Goal: Use online tool/utility: Utilize a website feature to perform a specific function

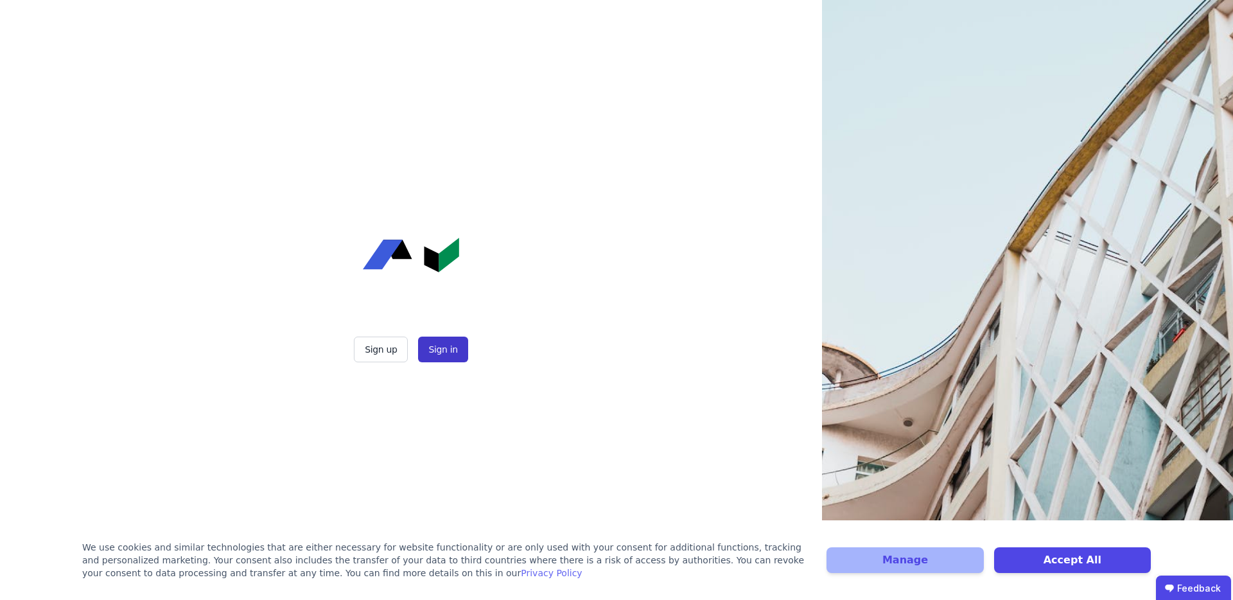
click at [450, 349] on button "Sign in" at bounding box center [442, 349] width 49 height 26
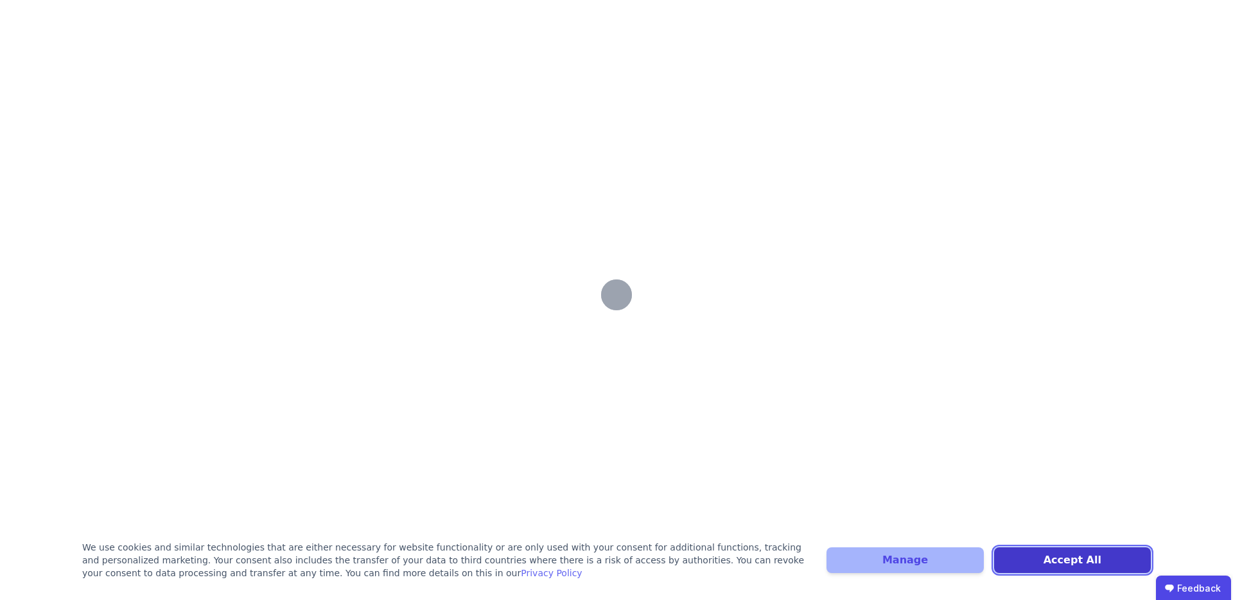
click at [1080, 552] on button "Accept All" at bounding box center [1072, 560] width 157 height 26
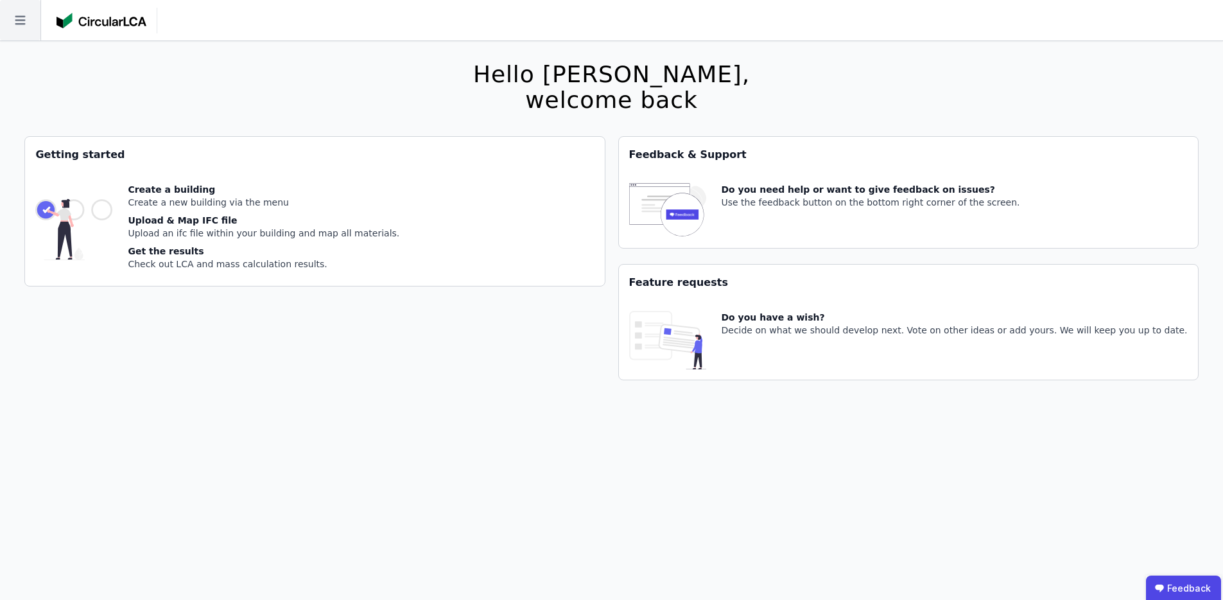
click at [12, 26] on icon at bounding box center [20, 20] width 40 height 40
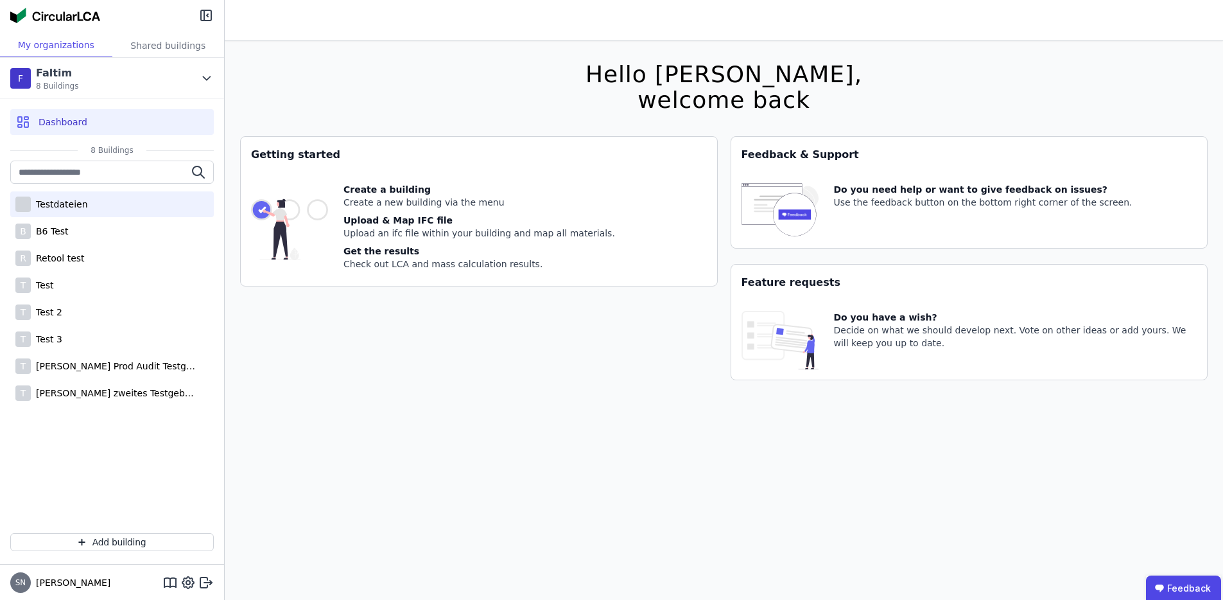
click at [75, 205] on div "Testdateien" at bounding box center [59, 204] width 57 height 13
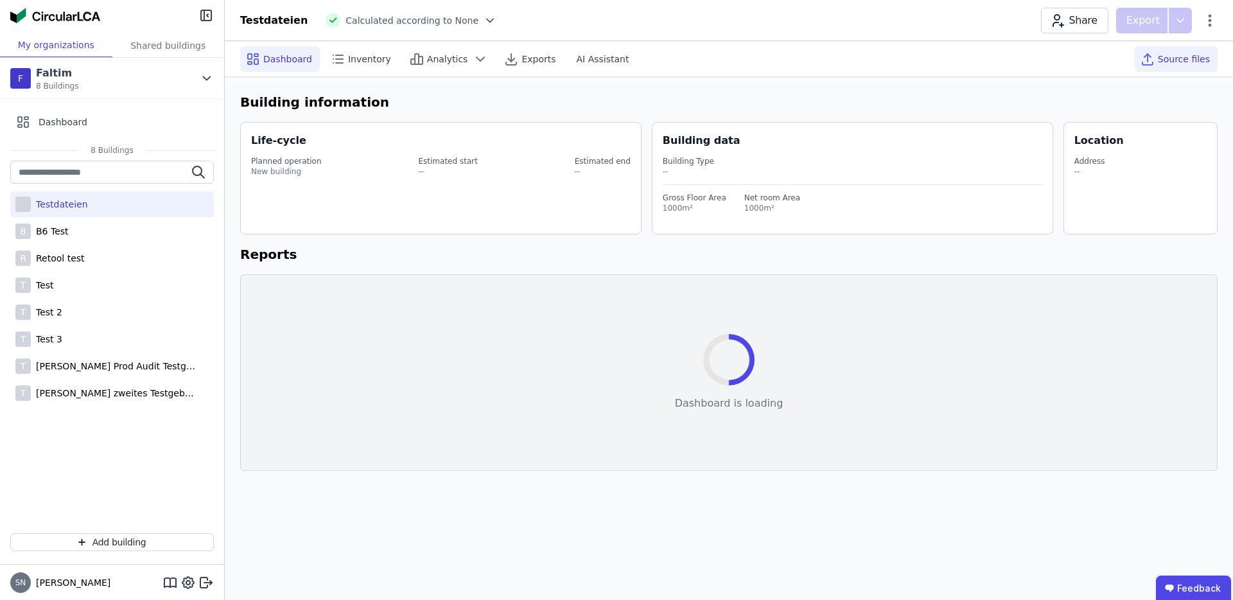
click at [1173, 65] on div "Source files" at bounding box center [1175, 59] width 83 height 26
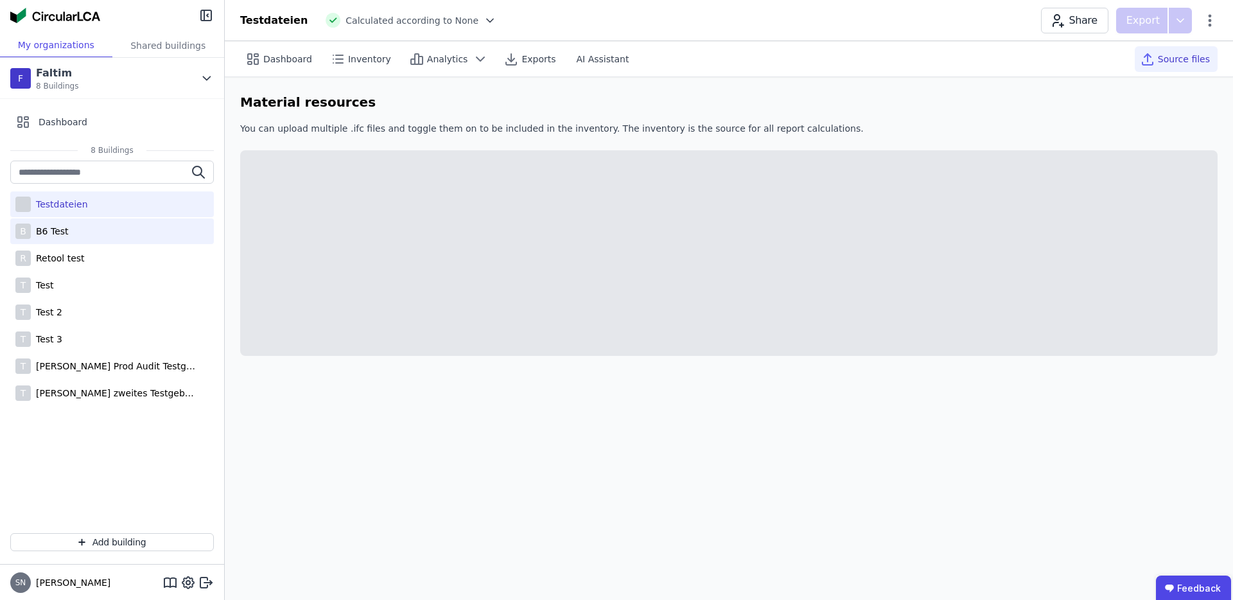
click at [71, 223] on div "B B6 Test" at bounding box center [112, 231] width 204 height 26
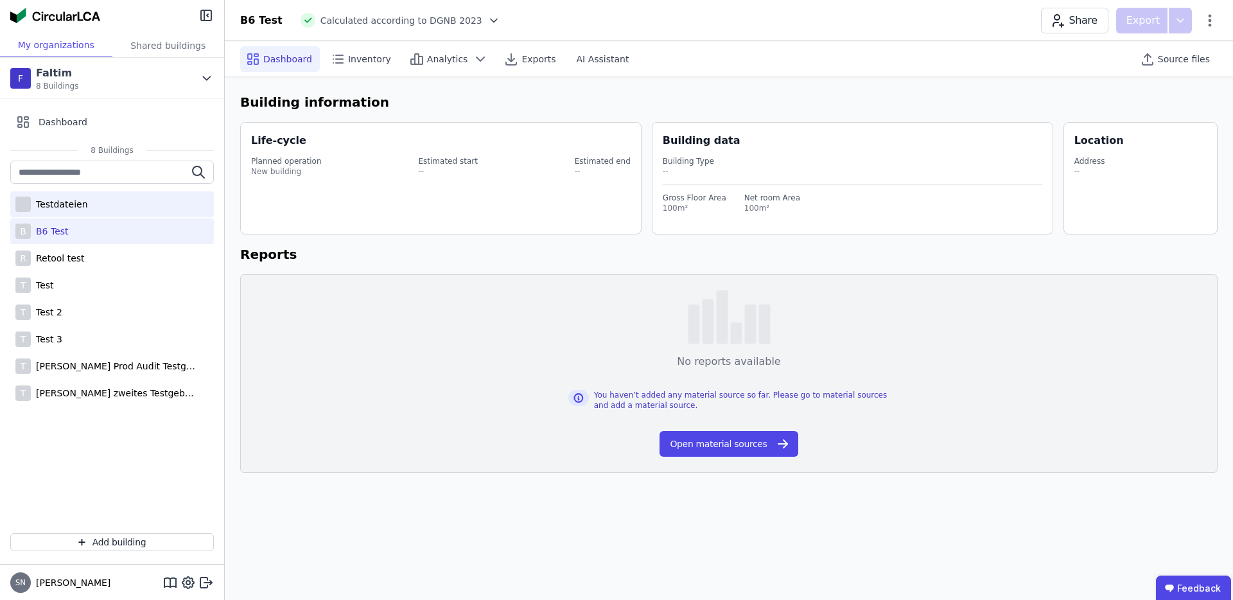
click at [64, 198] on div "Testdateien" at bounding box center [59, 204] width 57 height 13
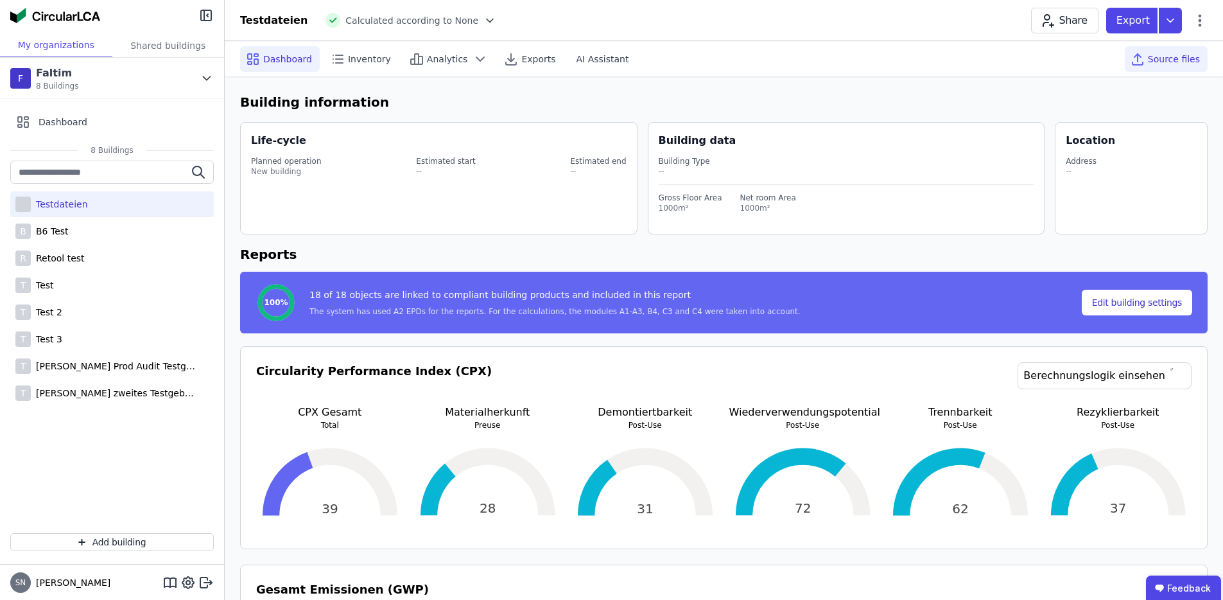
click at [1177, 51] on div "Source files" at bounding box center [1166, 59] width 83 height 26
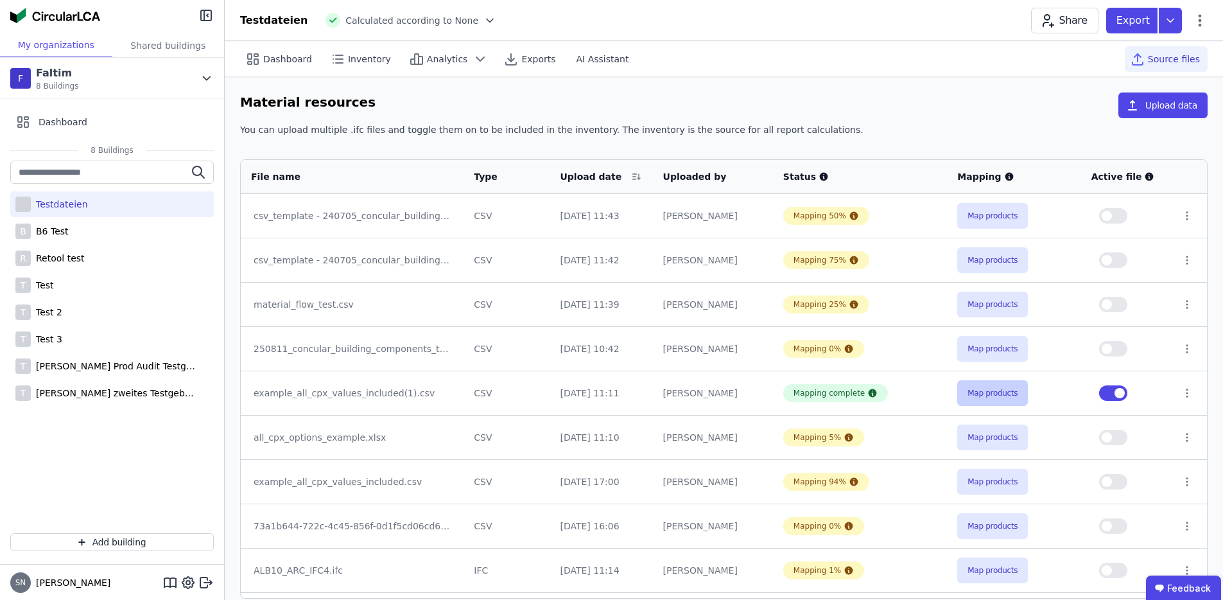
click at [990, 395] on button "Map products" at bounding box center [992, 393] width 71 height 26
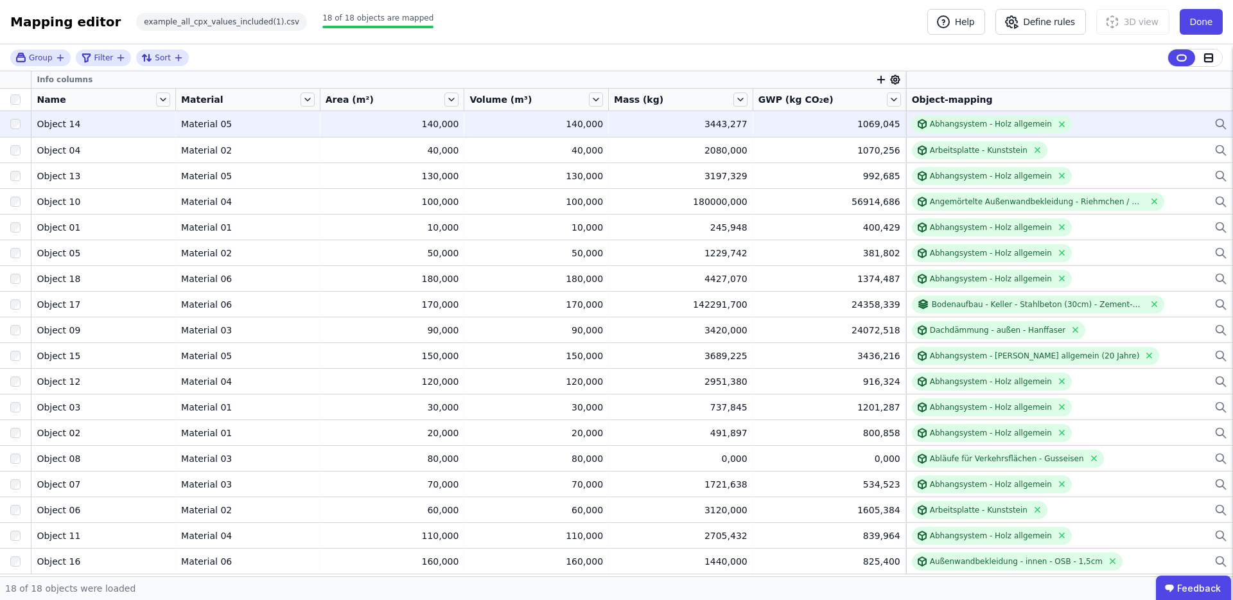
click at [846, 125] on div "1069,045" at bounding box center [829, 123] width 142 height 13
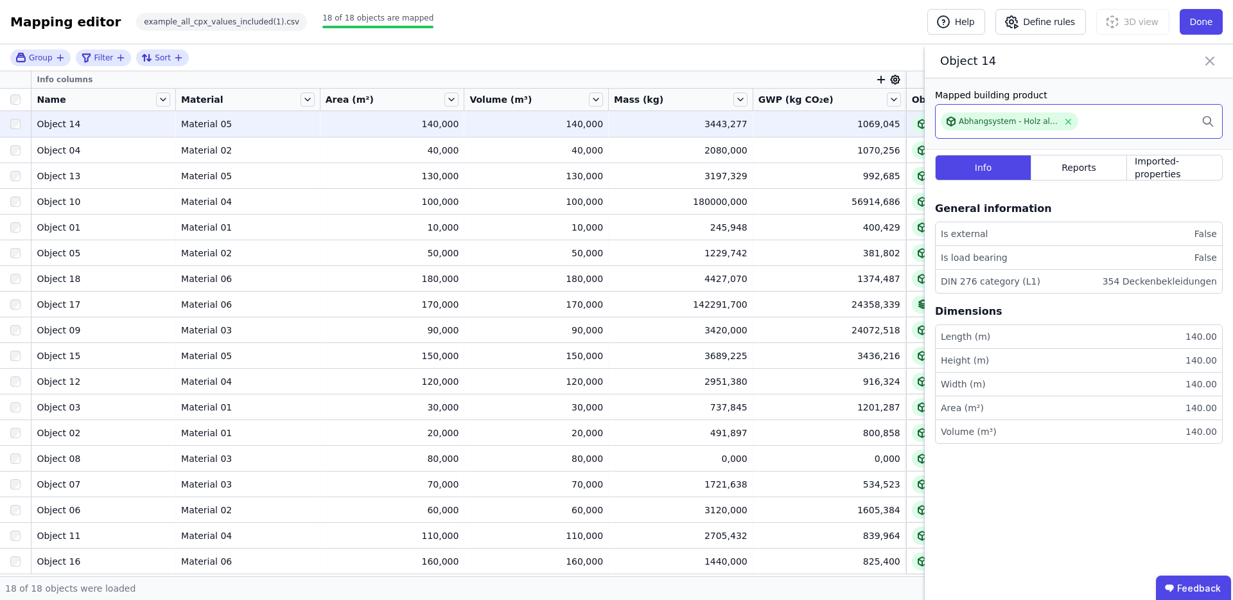
click at [1192, 118] on div "Abhangsystem - Holz allgemein" at bounding box center [1079, 121] width 288 height 35
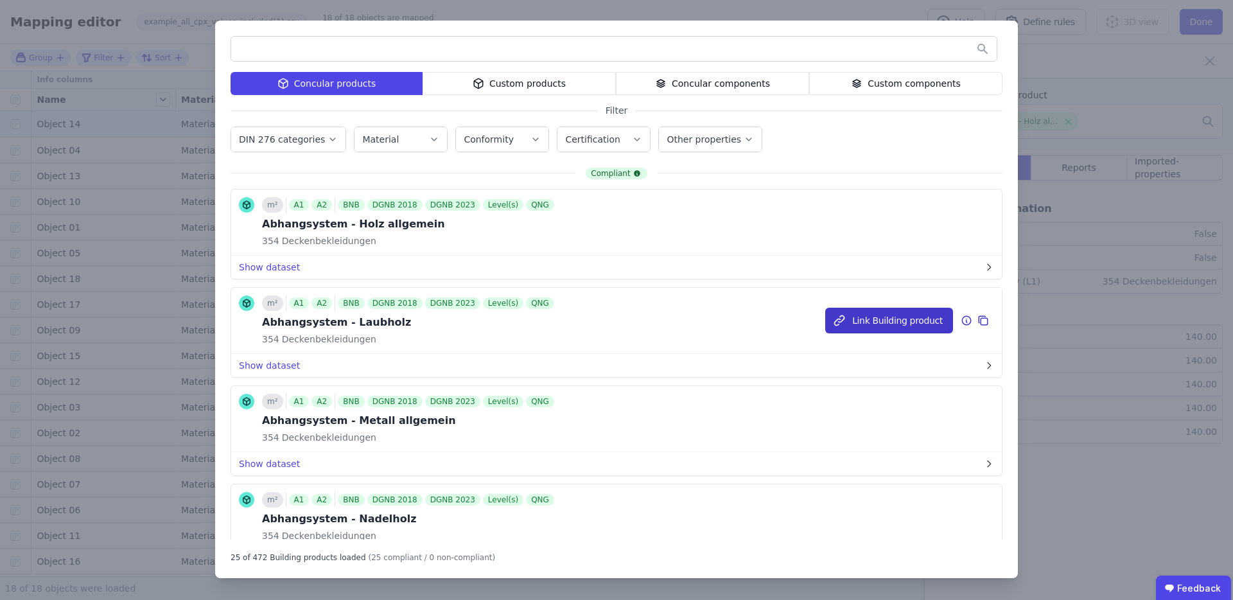
click at [878, 326] on button "Link Building product" at bounding box center [889, 321] width 128 height 26
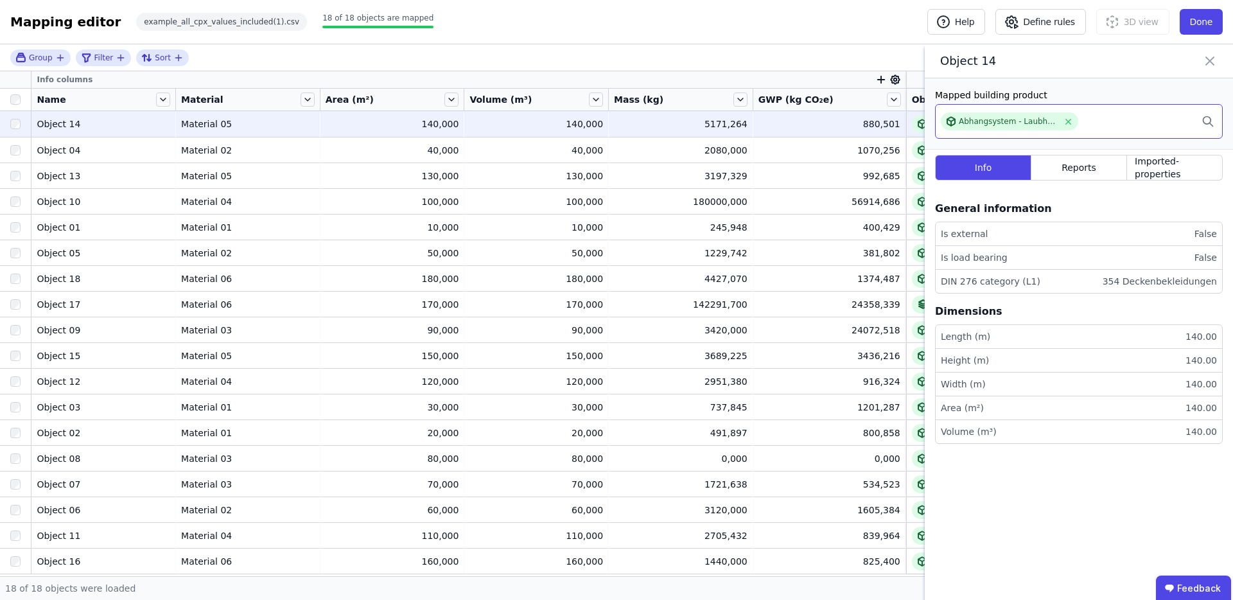
click at [1113, 122] on div "Abhangsystem - Laubholz" at bounding box center [1079, 121] width 288 height 35
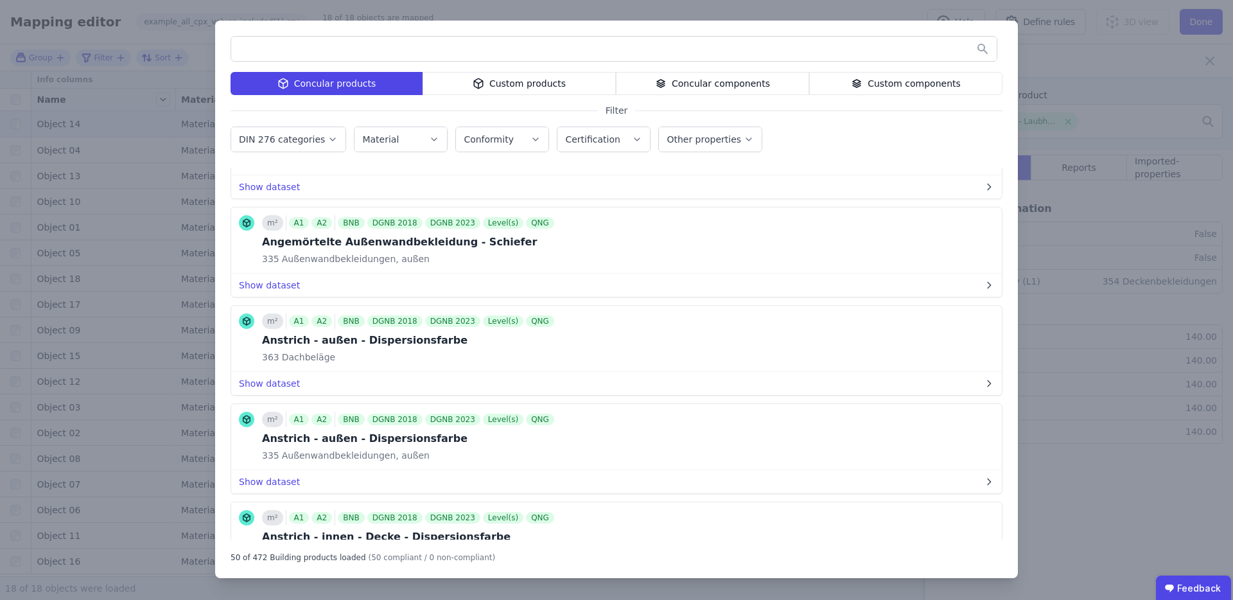
scroll to position [3945, 0]
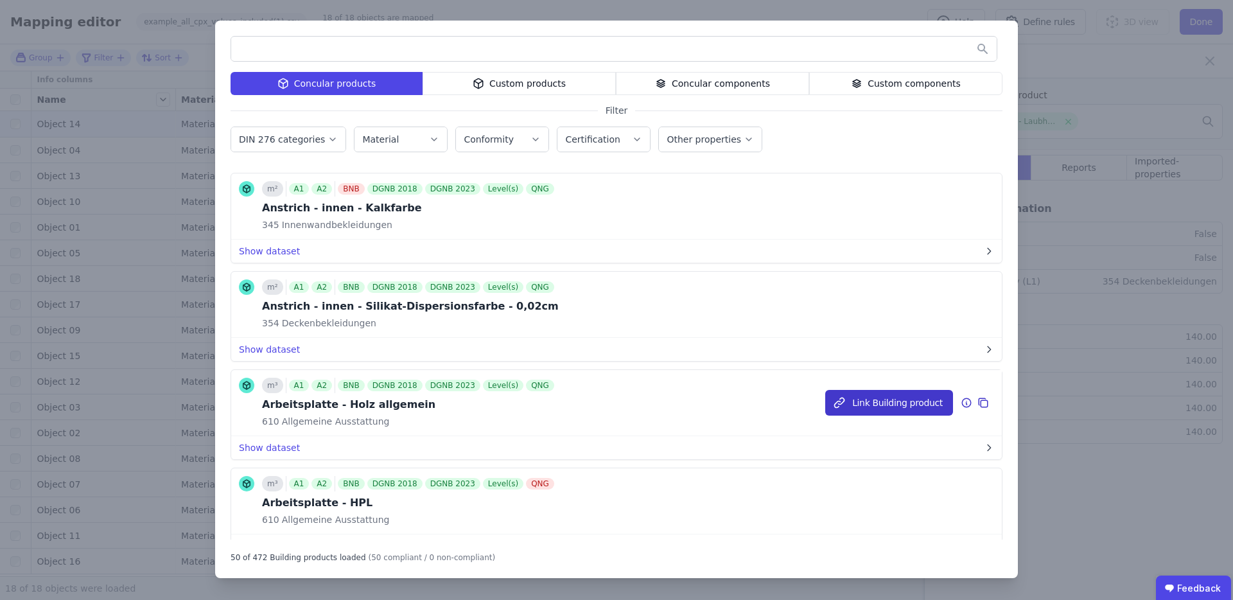
click at [903, 409] on button "Link Building product" at bounding box center [889, 403] width 128 height 26
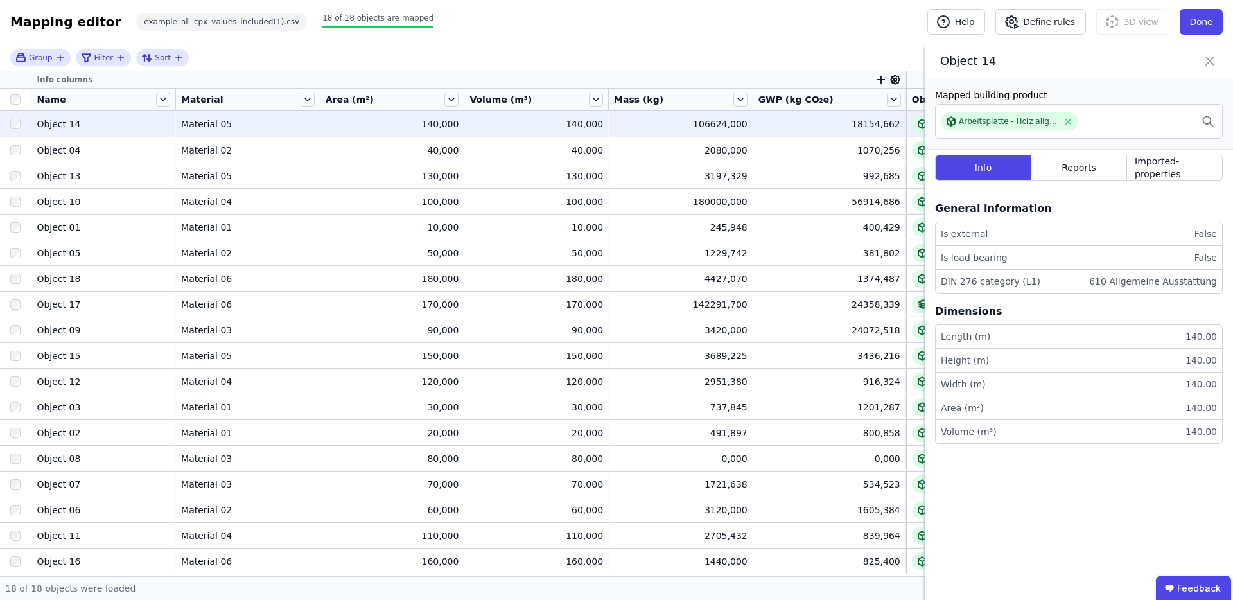
click at [975, 95] on div "Mapped building product" at bounding box center [1079, 95] width 288 height 13
drag, startPoint x: 975, startPoint y: 95, endPoint x: 995, endPoint y: 94, distance: 20.6
click at [975, 95] on div "Mapped building product" at bounding box center [1079, 95] width 288 height 13
copy div "Mapped building product"
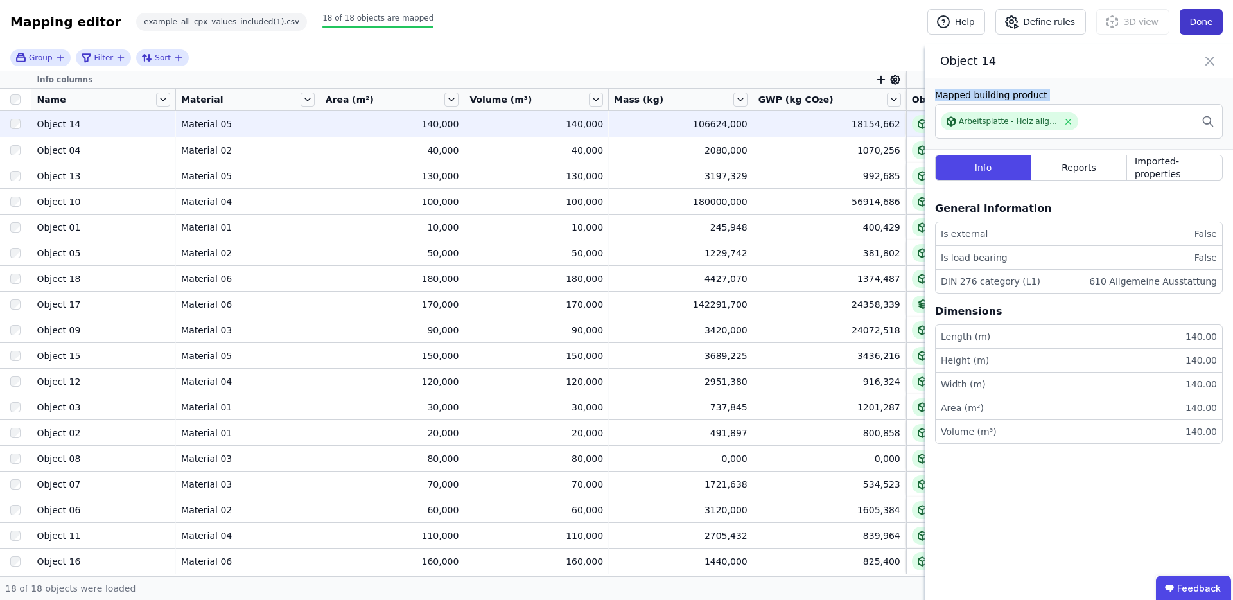
click at [1204, 28] on button "Done" at bounding box center [1200, 22] width 43 height 26
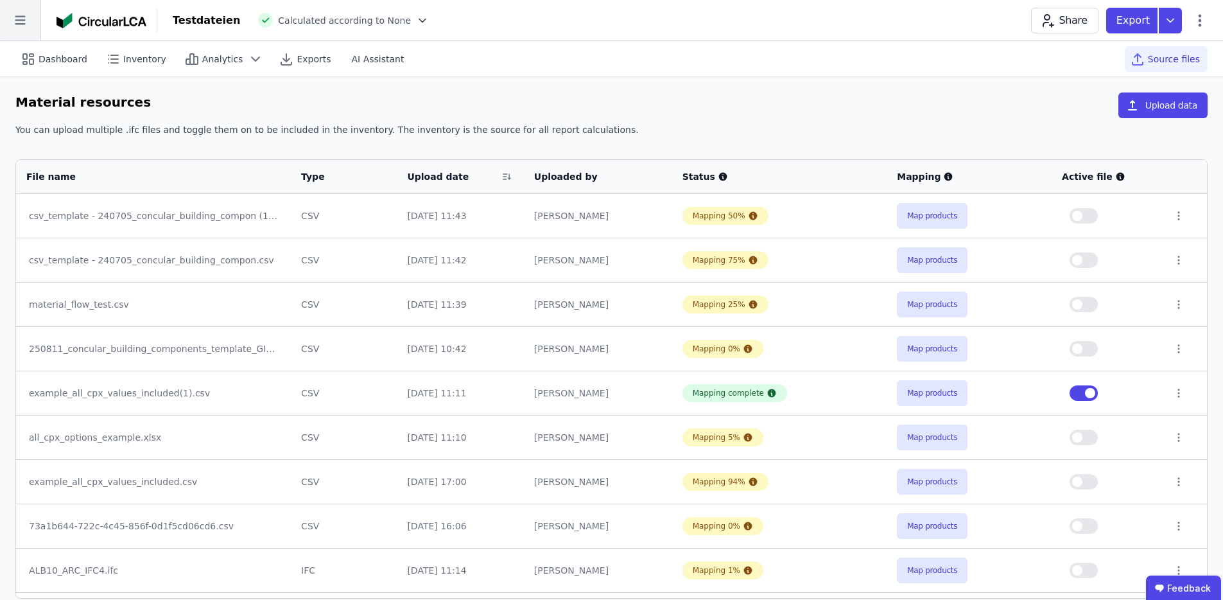
click at [8, 31] on icon at bounding box center [20, 20] width 40 height 40
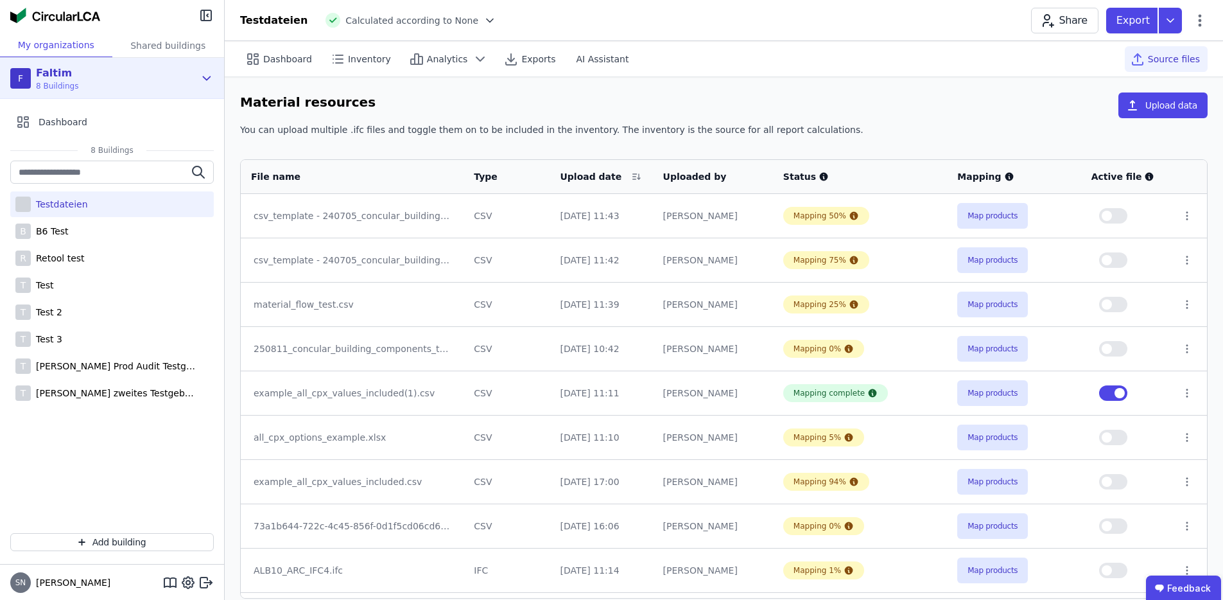
click at [98, 89] on div "F Faltim 8 Buildings" at bounding box center [102, 78] width 184 height 26
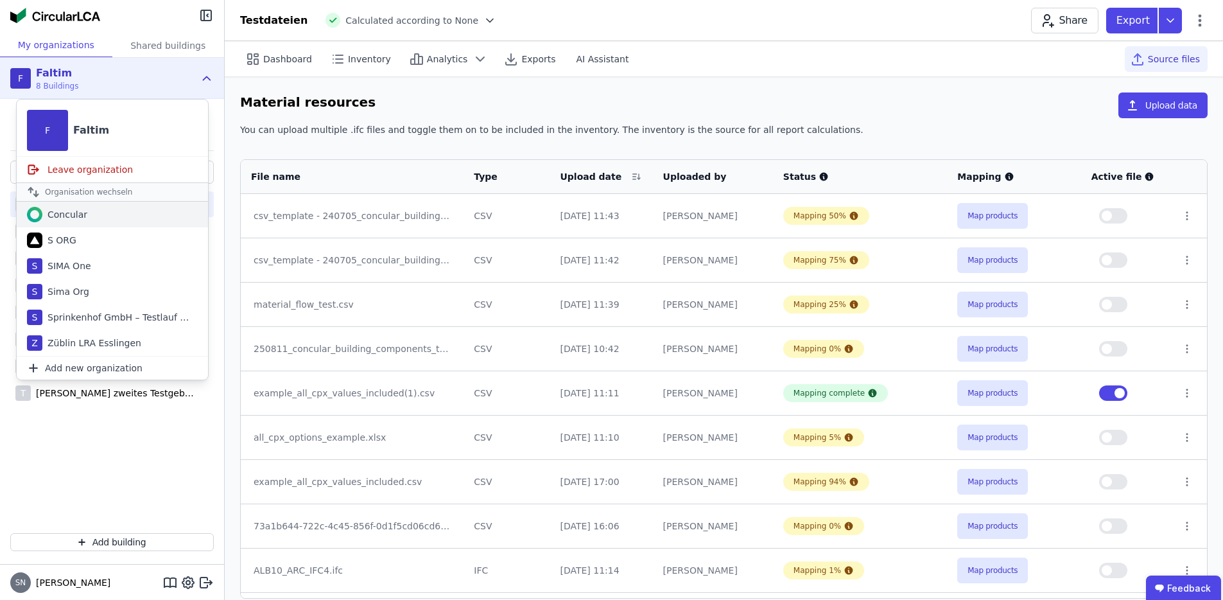
click at [96, 213] on div "Concular" at bounding box center [112, 215] width 191 height 26
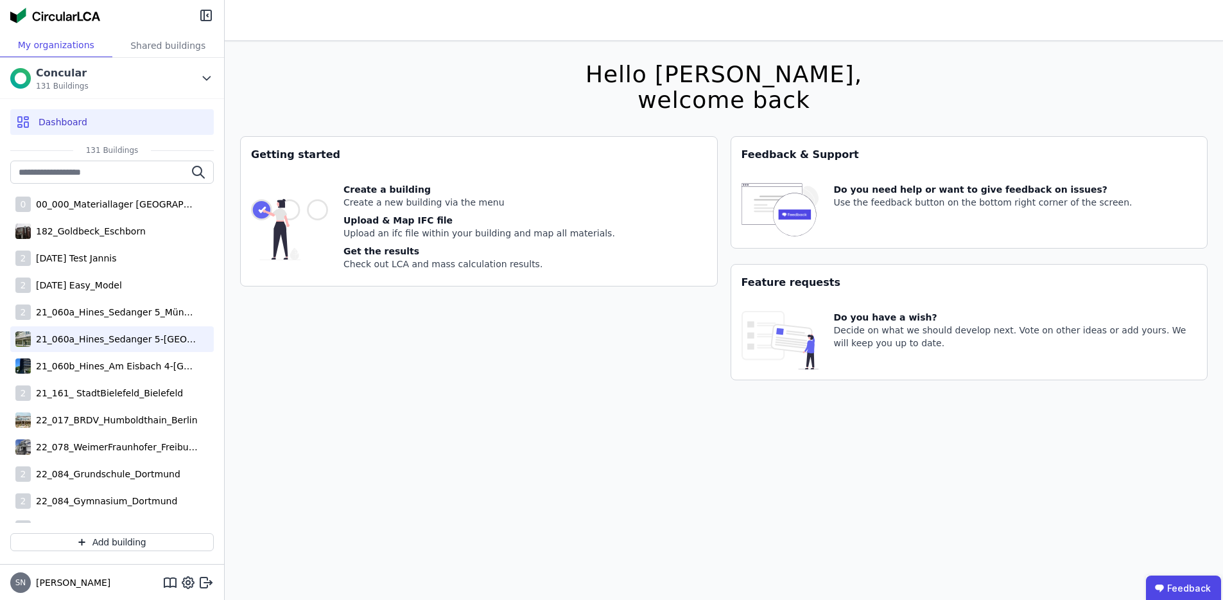
click at [119, 338] on div "21_060a_Hines_Sedanger 5-München" at bounding box center [114, 339] width 167 height 13
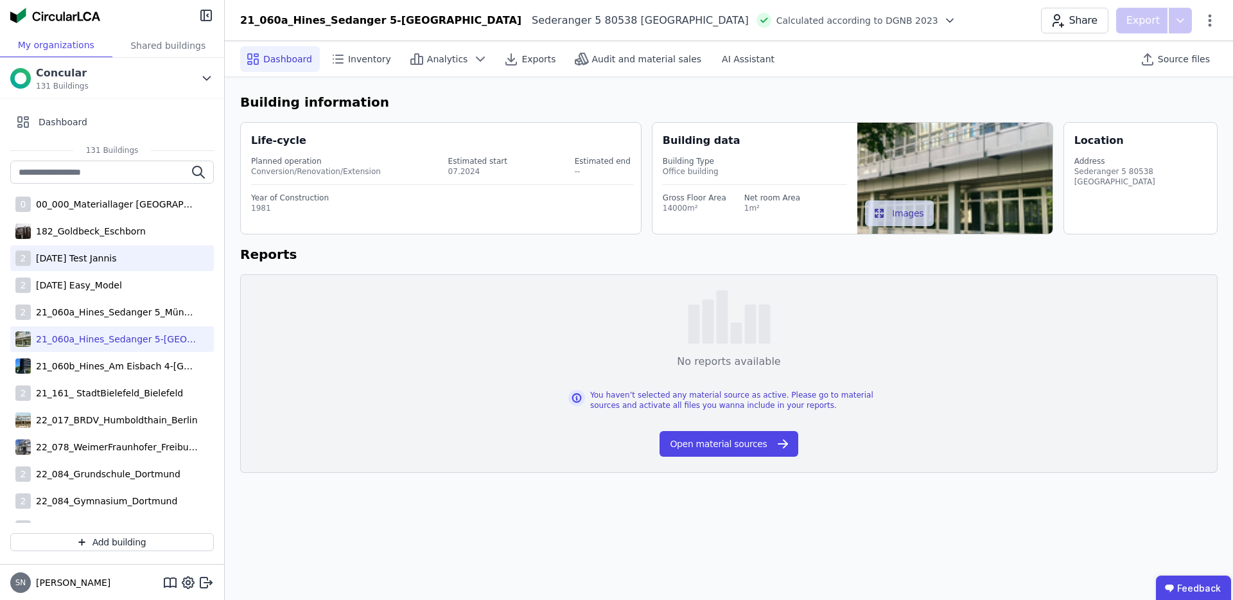
click at [76, 258] on div "2023-04-03 Test Jannis" at bounding box center [73, 258] width 85 height 13
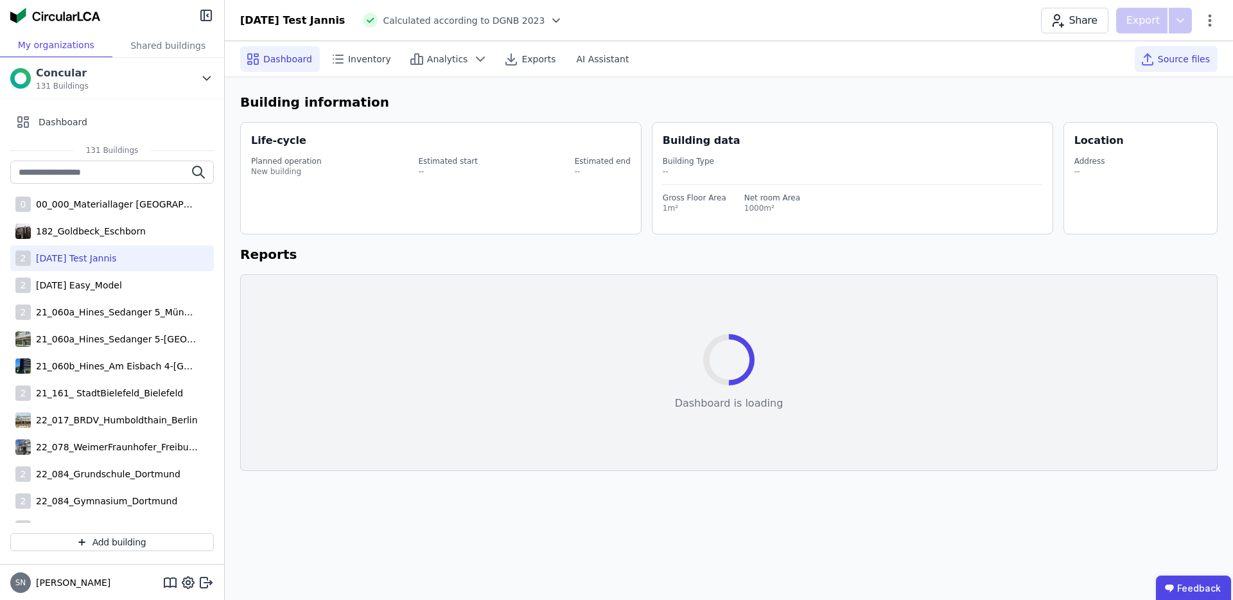
click at [1192, 62] on span "Source files" at bounding box center [1184, 59] width 52 height 13
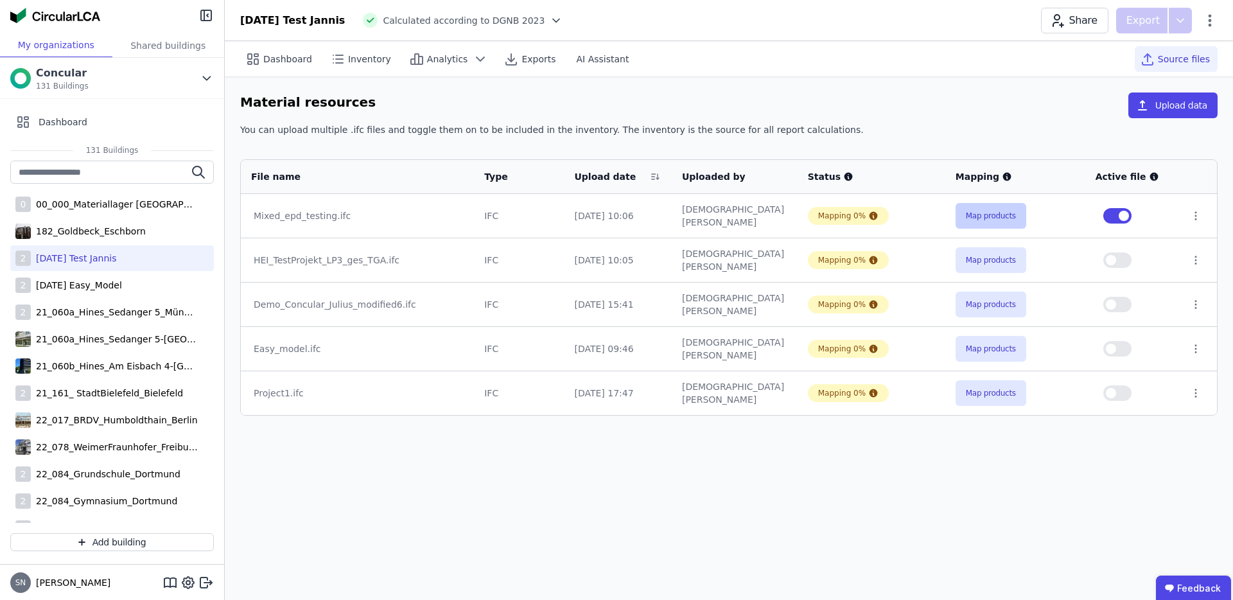
click at [1004, 217] on button "Map products" at bounding box center [990, 216] width 71 height 26
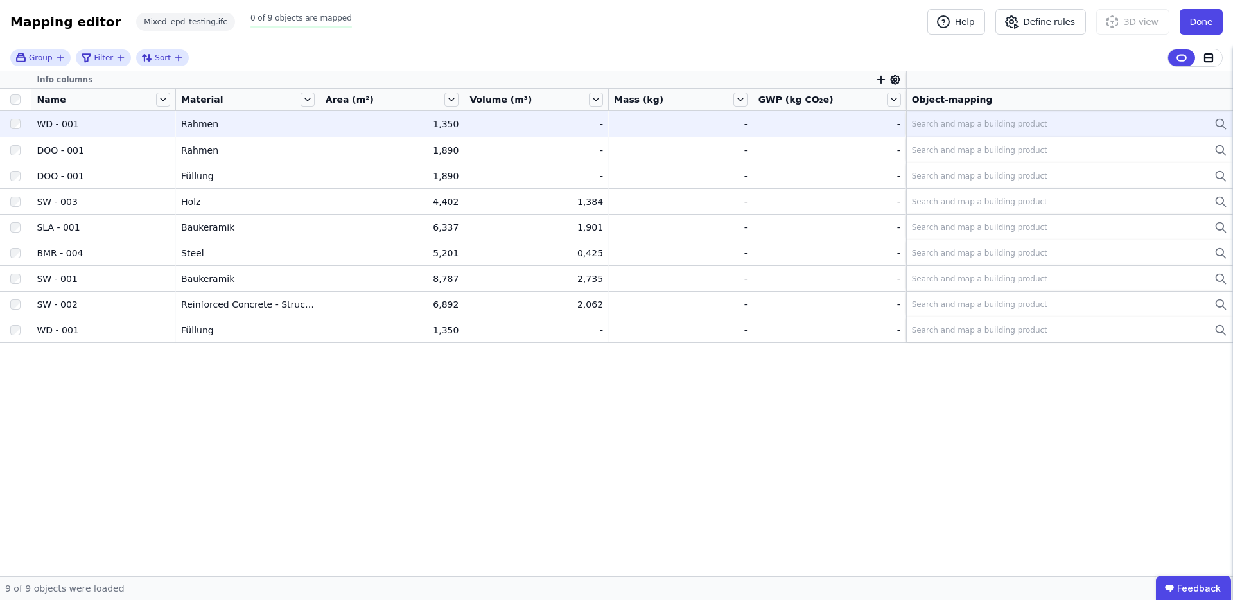
click at [993, 126] on div "Search and map a building product" at bounding box center [979, 124] width 135 height 10
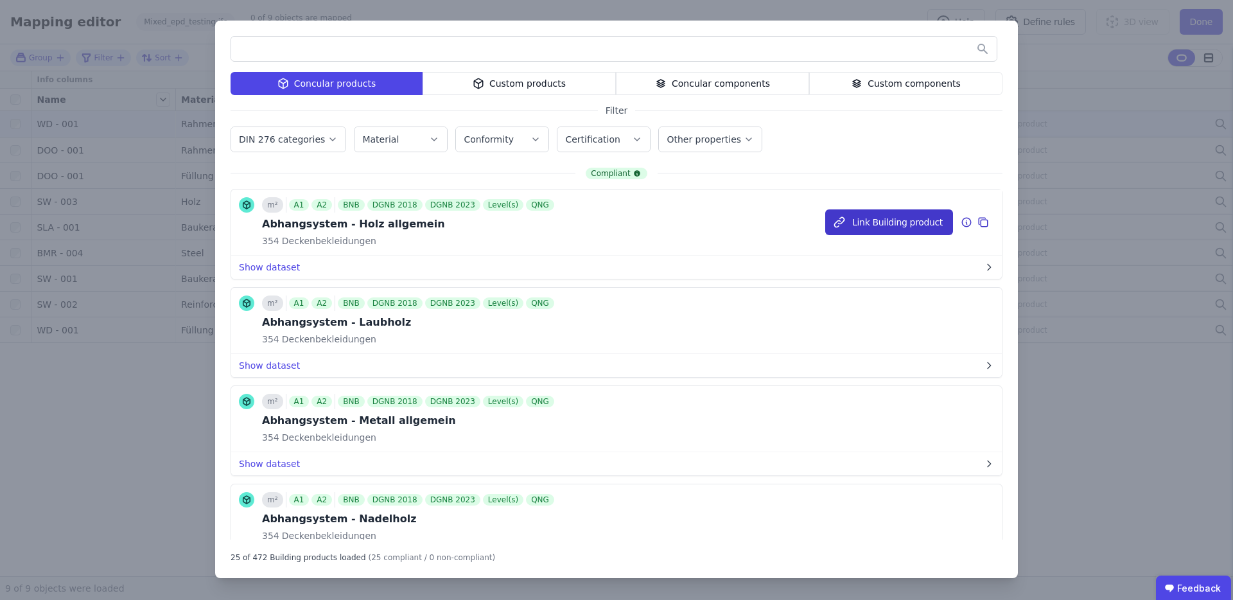
click at [882, 224] on button "Link Building product" at bounding box center [889, 222] width 128 height 26
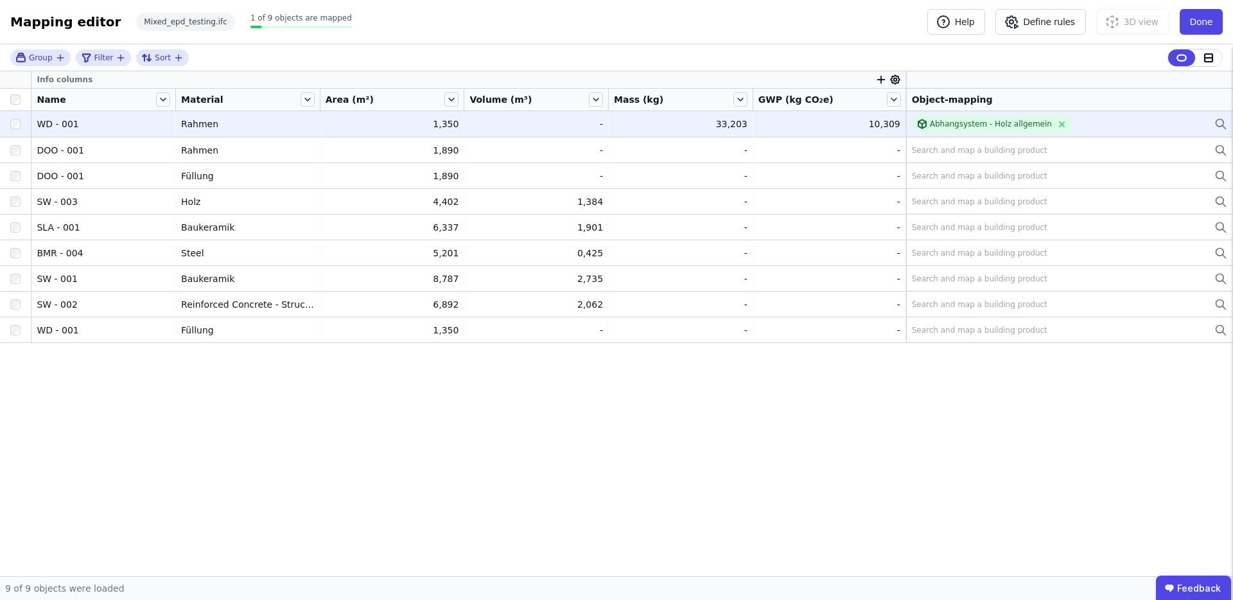
click at [719, 125] on div "33,203" at bounding box center [681, 123] width 134 height 13
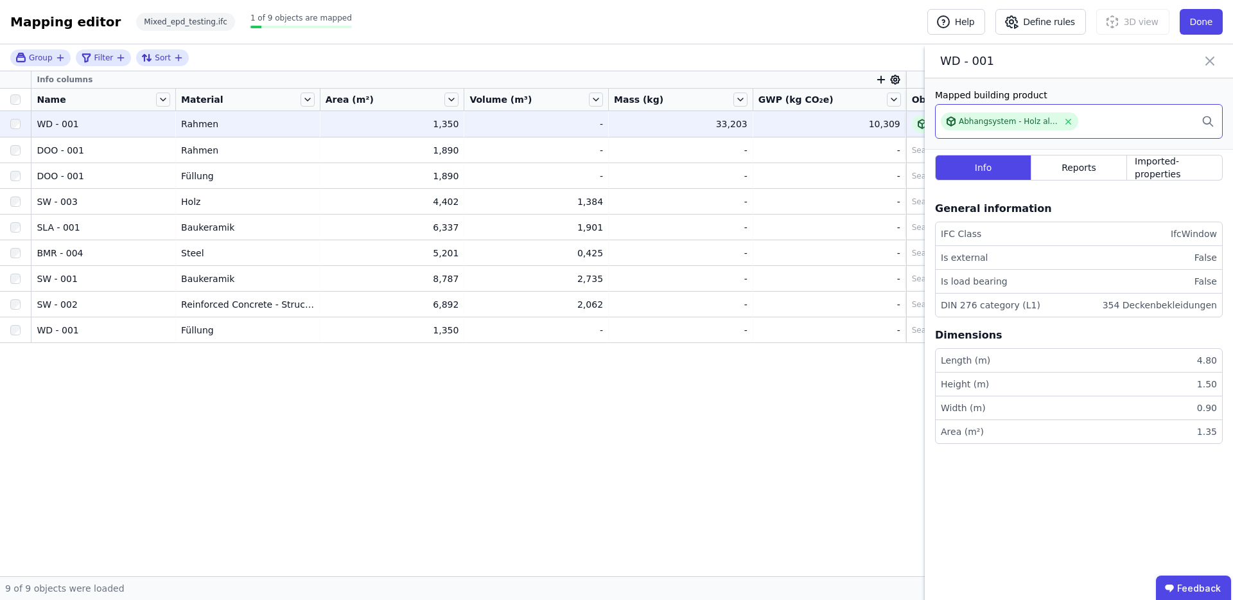
click at [1154, 117] on div "Abhangsystem - Holz allgemein" at bounding box center [1079, 121] width 288 height 35
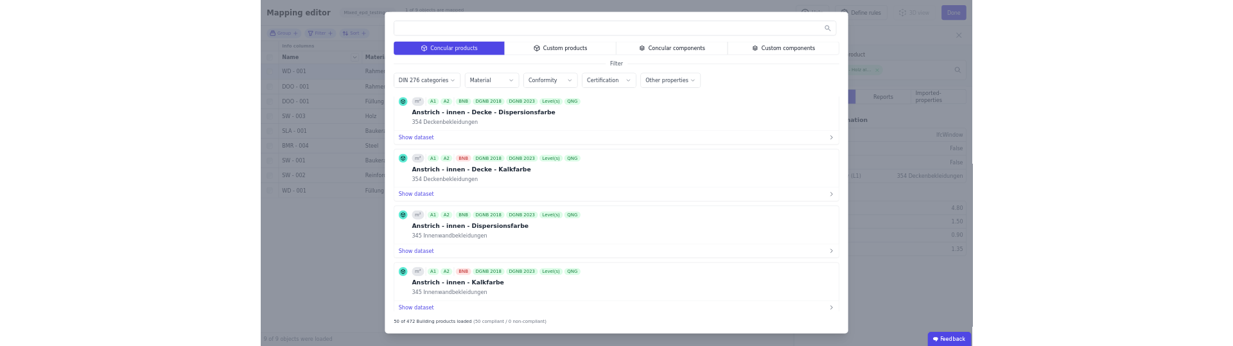
scroll to position [3844, 0]
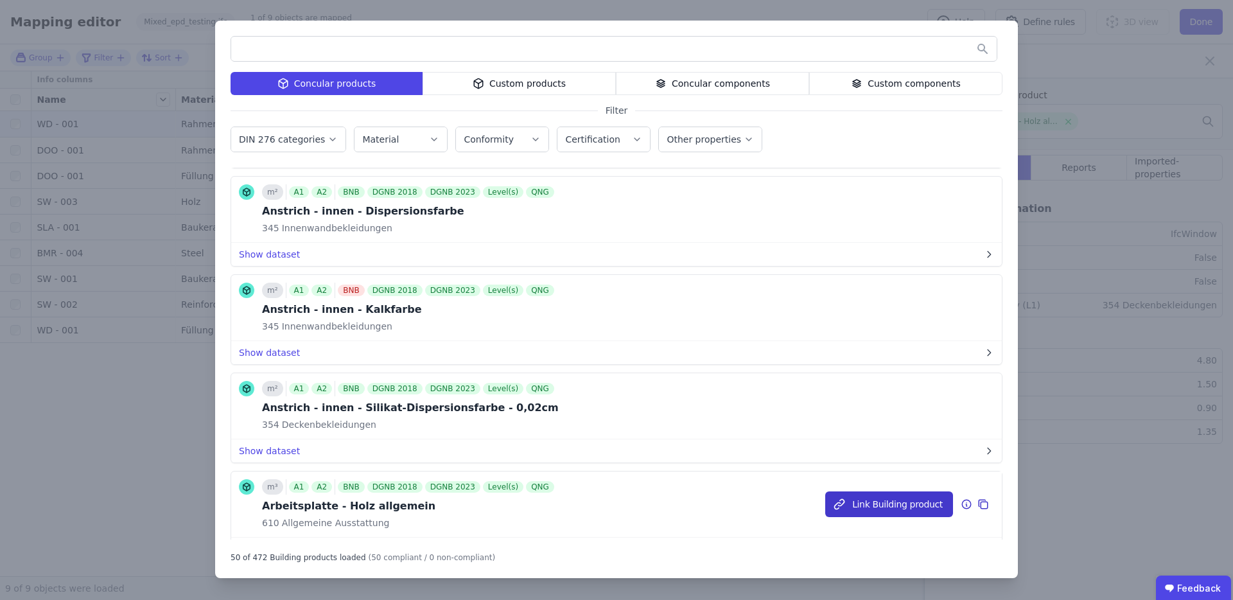
click at [878, 502] on button "Link Building product" at bounding box center [889, 504] width 128 height 26
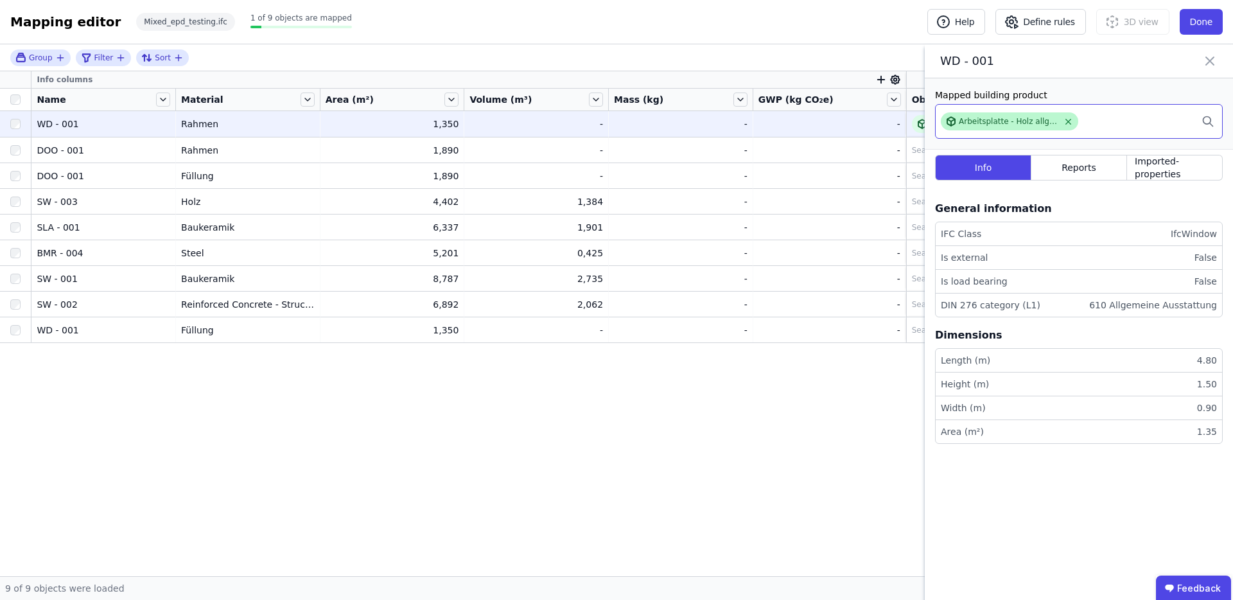
click at [1069, 124] on icon at bounding box center [1068, 122] width 10 height 10
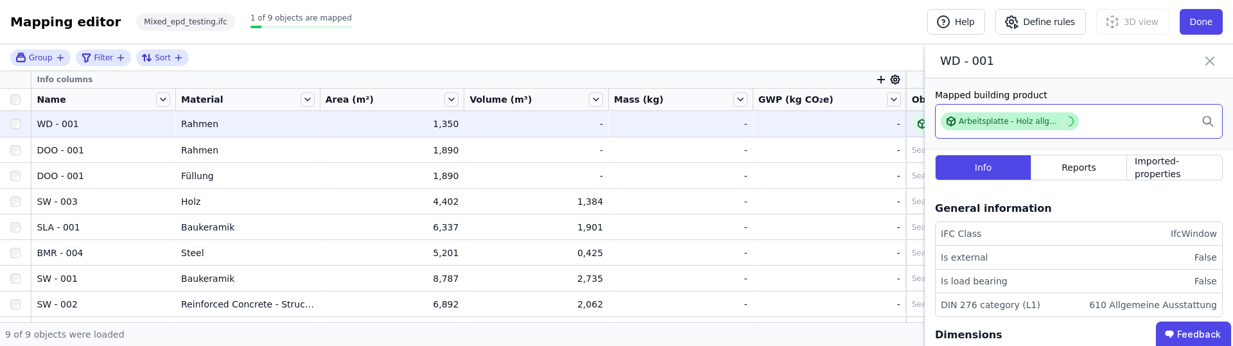
click at [1207, 62] on icon at bounding box center [1210, 61] width 8 height 8
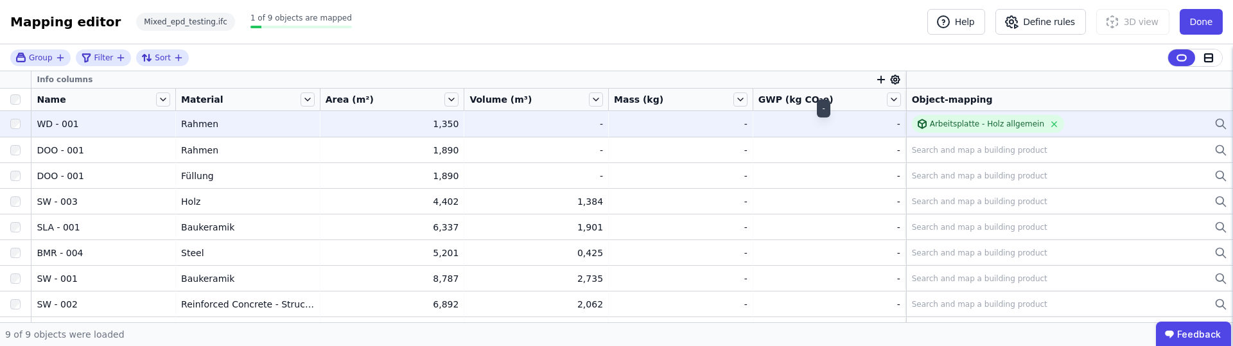
click at [812, 127] on div "-" at bounding box center [829, 123] width 142 height 13
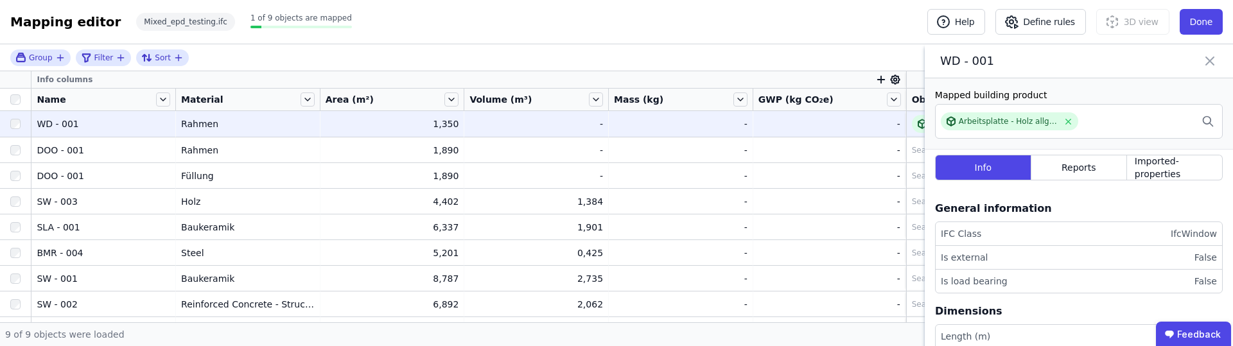
click at [1213, 62] on icon at bounding box center [1209, 61] width 15 height 18
